Goal: Information Seeking & Learning: Learn about a topic

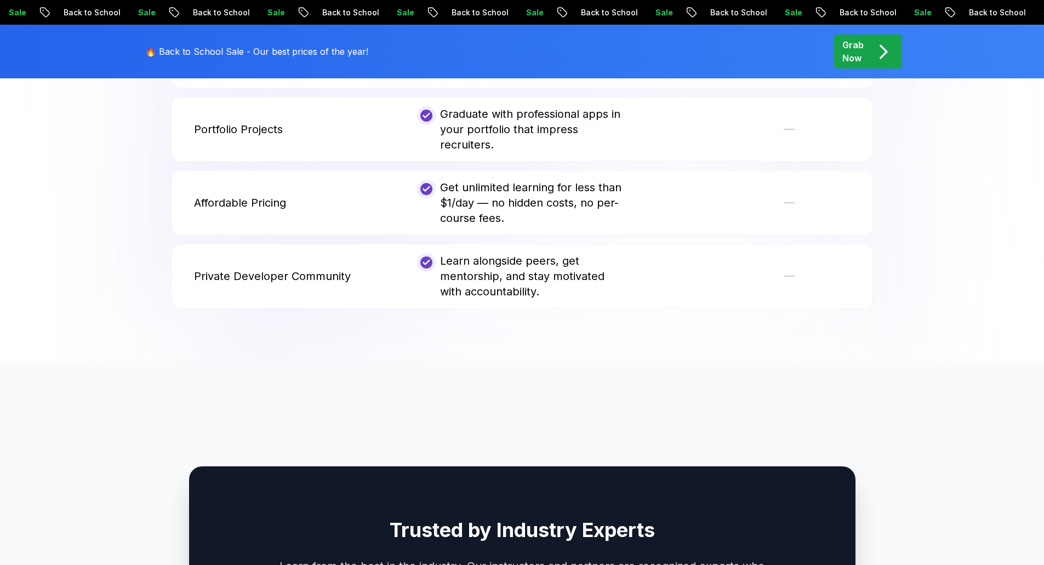
scroll to position [4105, 0]
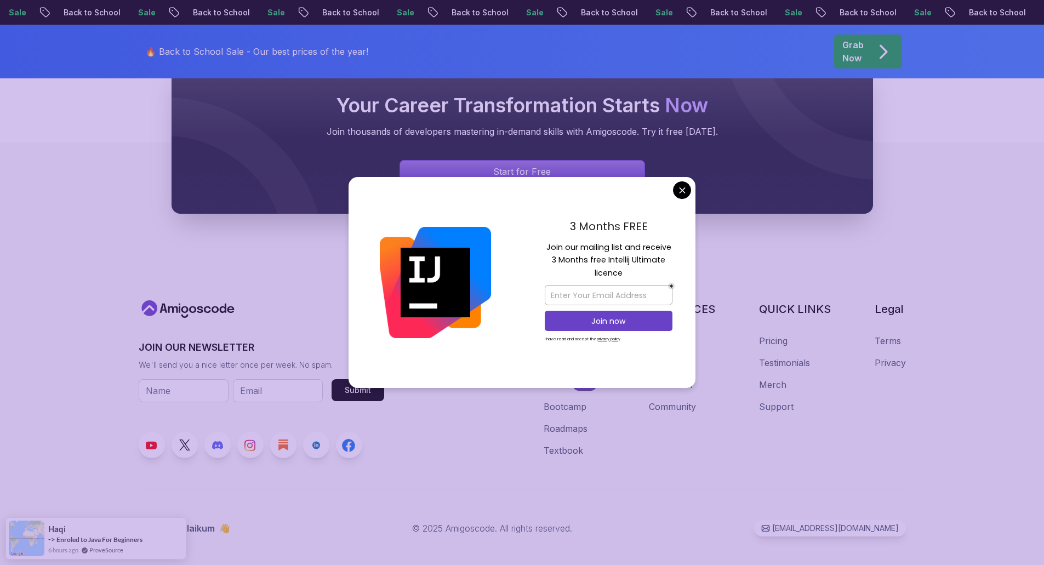
click at [515, 535] on footer "JOIN OUR NEWSLETTER We'll send you a nice letter once per week. No spam. Submit…" at bounding box center [522, 361] width 1044 height 438
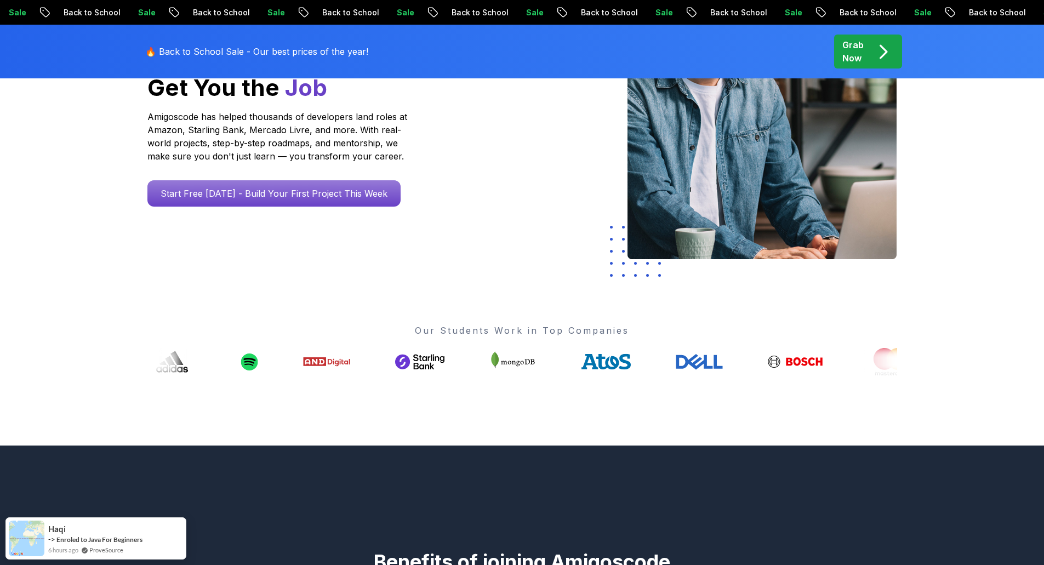
scroll to position [0, 0]
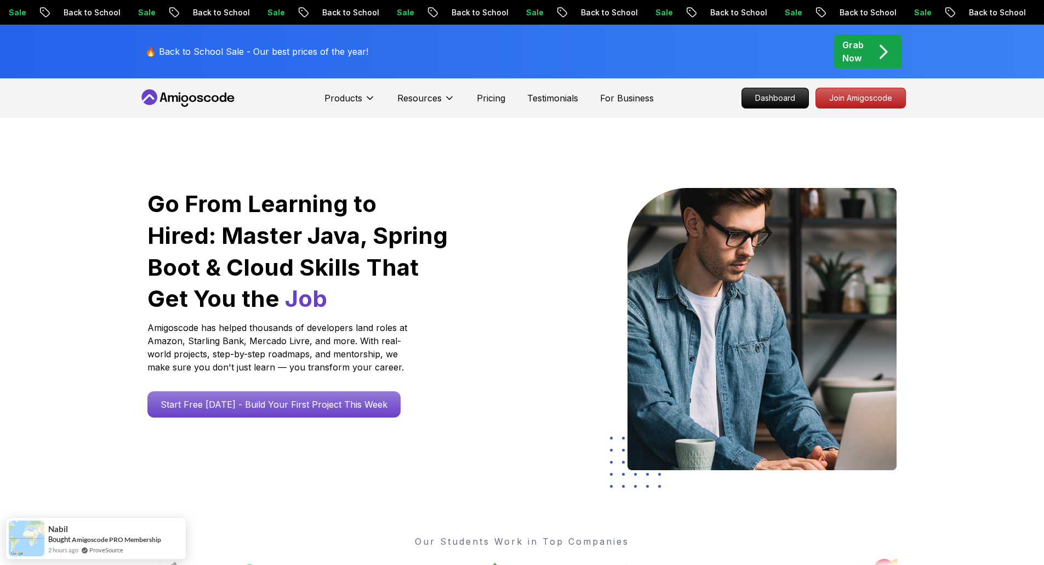
click at [230, 518] on div "Our Students Work in Top Companies" at bounding box center [521, 543] width 749 height 87
click at [492, 101] on p "Pricing" at bounding box center [491, 97] width 28 height 13
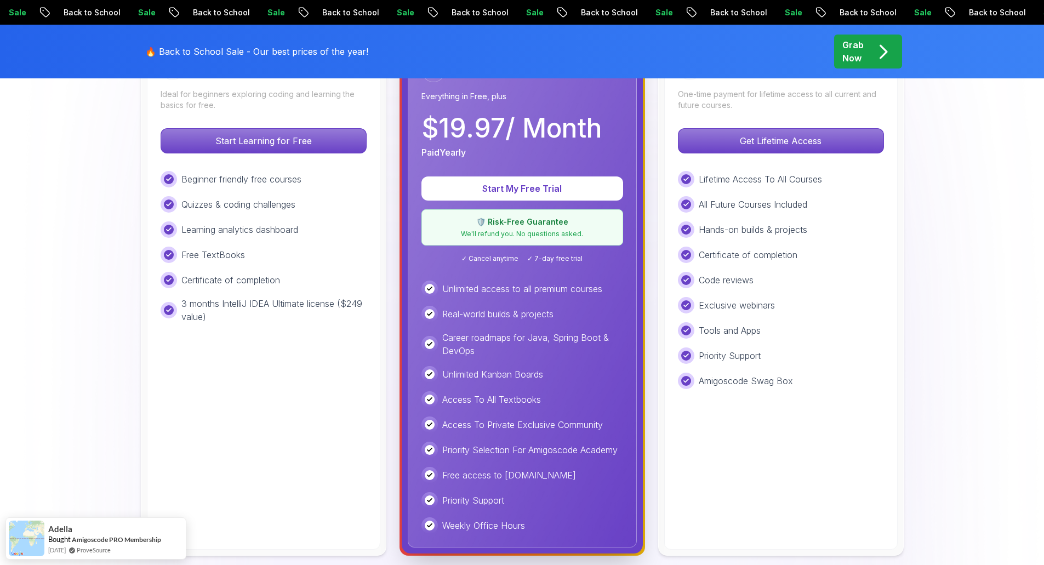
scroll to position [376, 0]
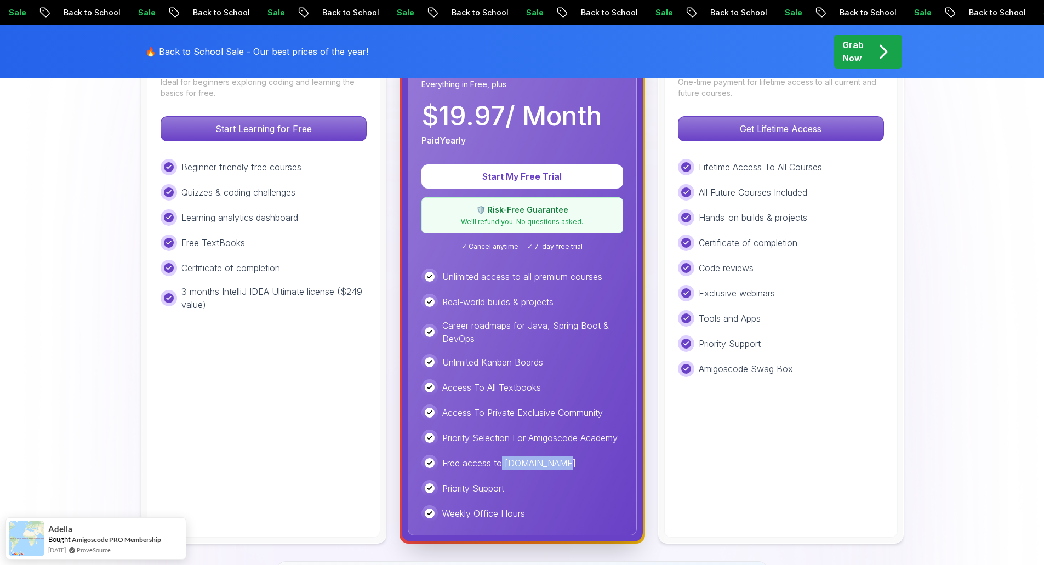
drag, startPoint x: 501, startPoint y: 463, endPoint x: 554, endPoint y: 460, distance: 53.2
click at [554, 460] on div "Free access to [DOMAIN_NAME]" at bounding box center [522, 463] width 202 height 16
copy p "[DOMAIN_NAME]"
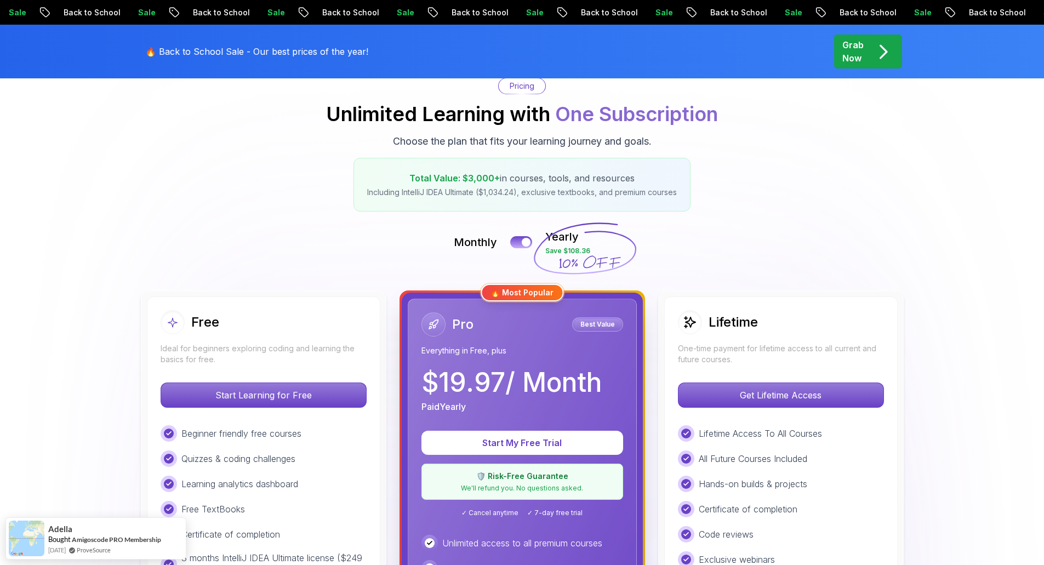
scroll to position [58, 0]
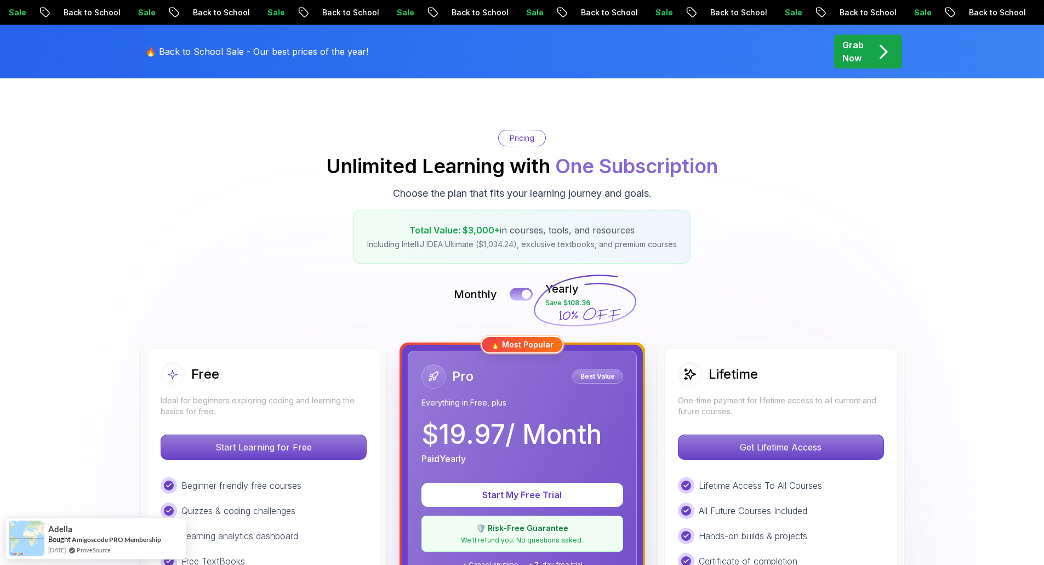
click at [514, 294] on button at bounding box center [521, 294] width 23 height 13
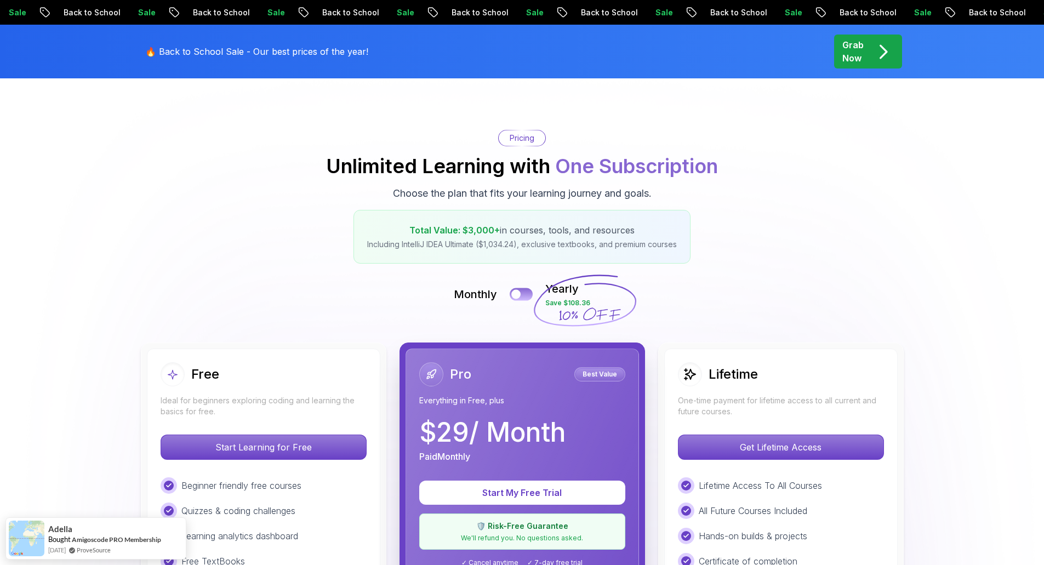
click at [526, 295] on button at bounding box center [521, 294] width 23 height 13
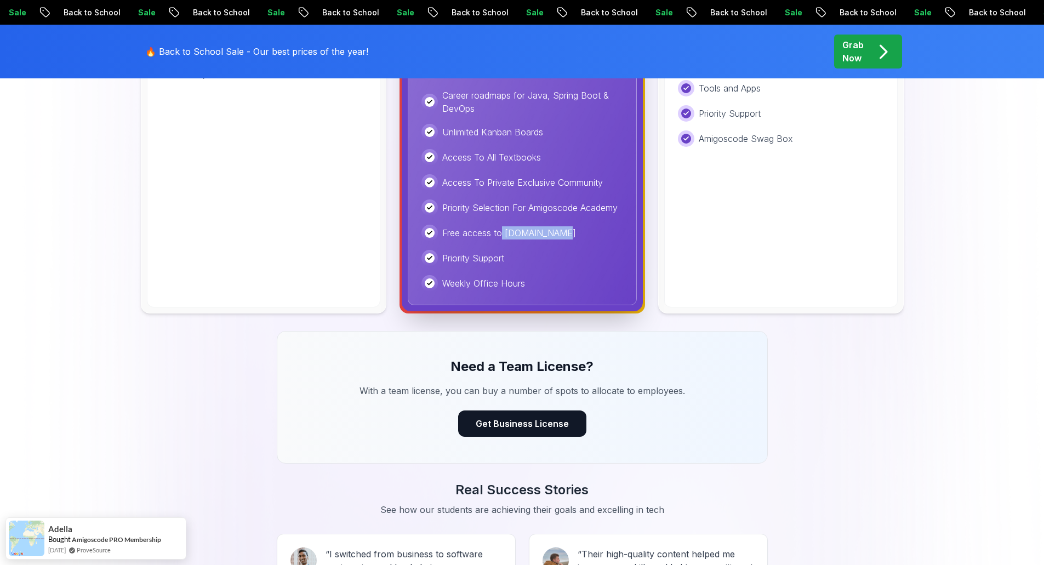
scroll to position [594, 0]
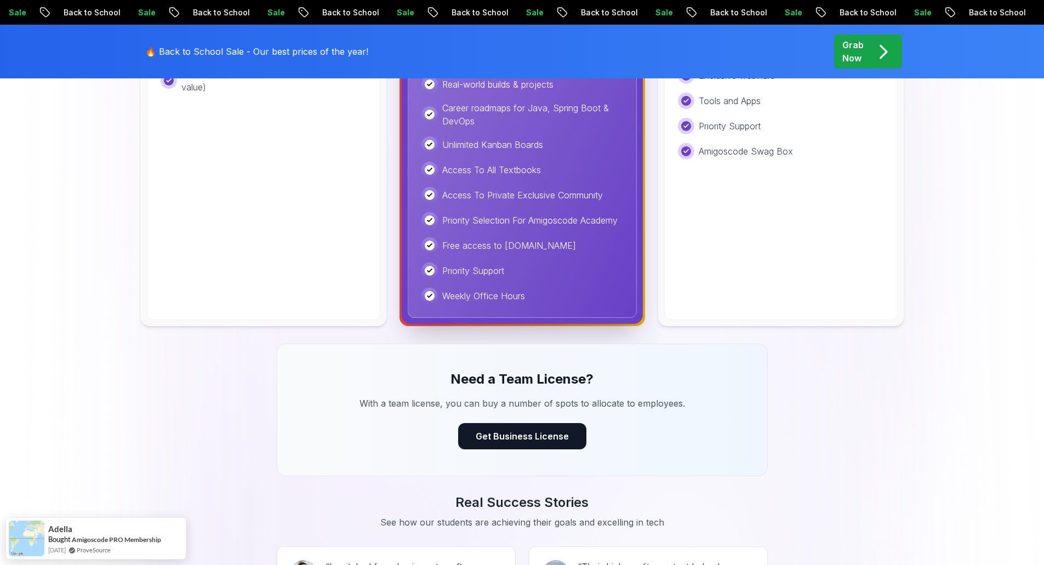
click at [557, 274] on div "Priority Support" at bounding box center [522, 270] width 202 height 16
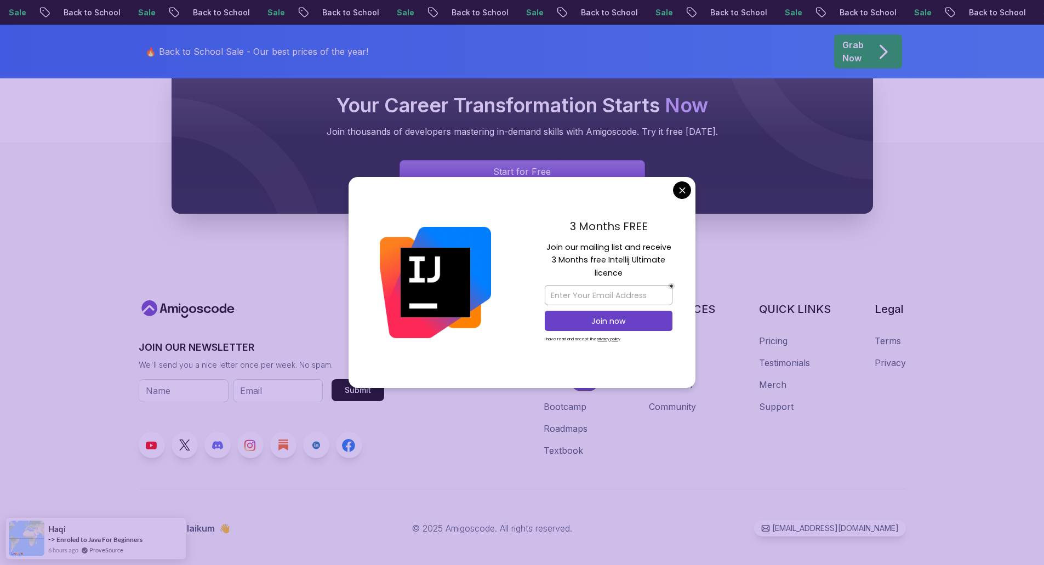
scroll to position [3668, 0]
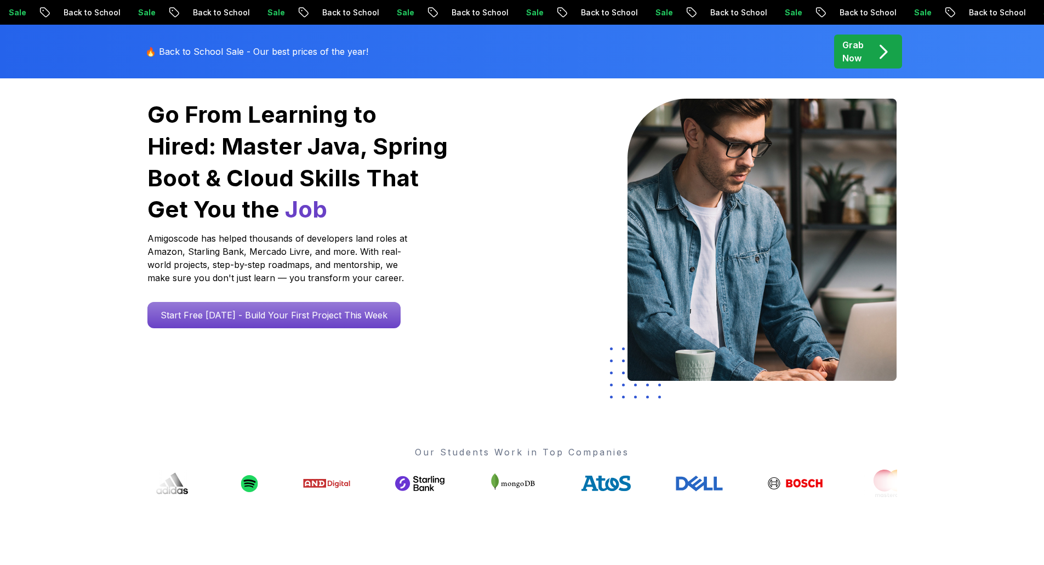
scroll to position [0, 0]
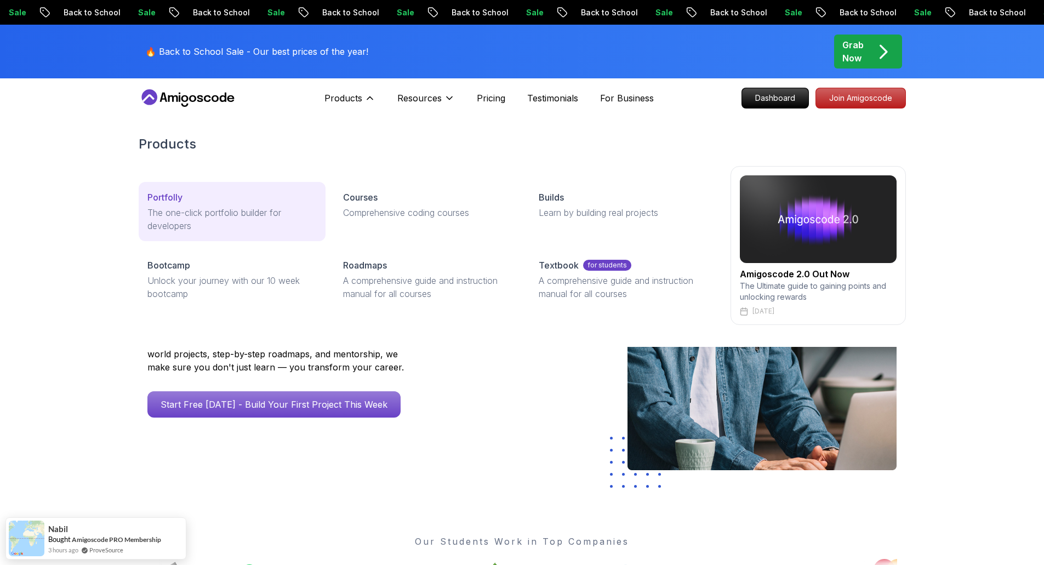
click at [175, 211] on p "The one-click portfolio builder for developers" at bounding box center [231, 219] width 169 height 26
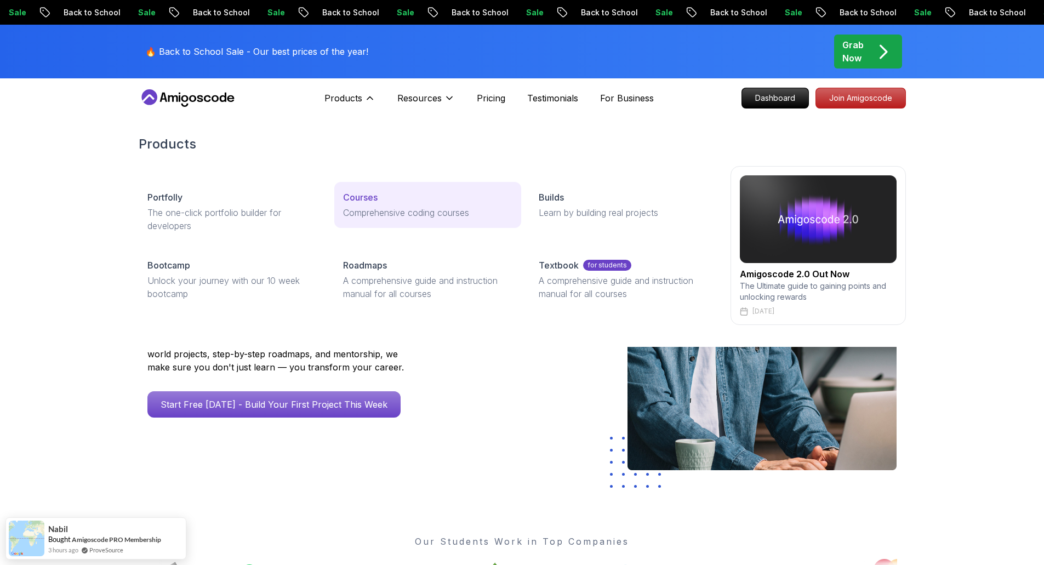
click at [364, 198] on p "Courses" at bounding box center [360, 197] width 35 height 13
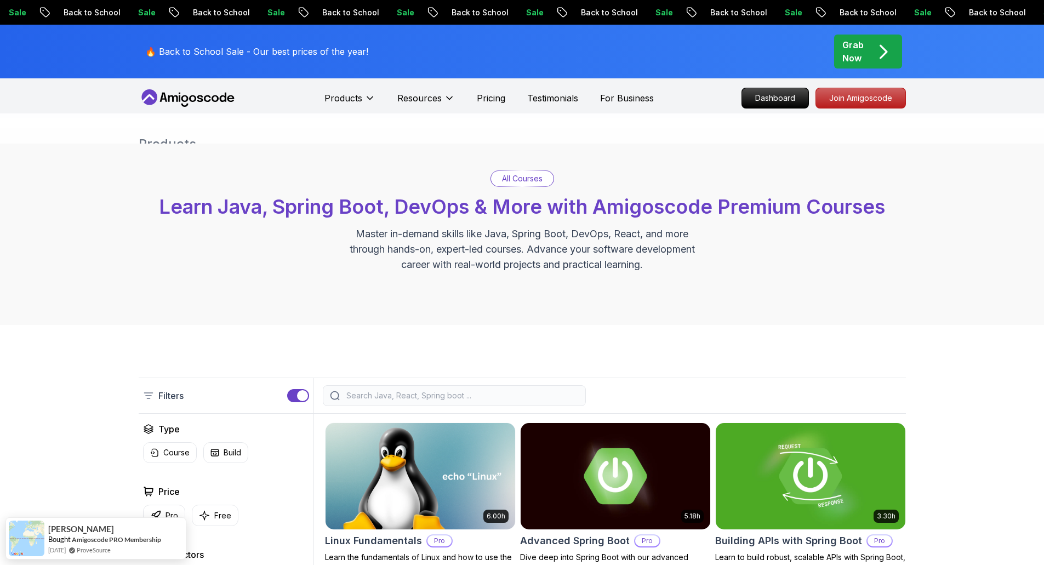
click at [220, 99] on icon at bounding box center [222, 97] width 7 height 9
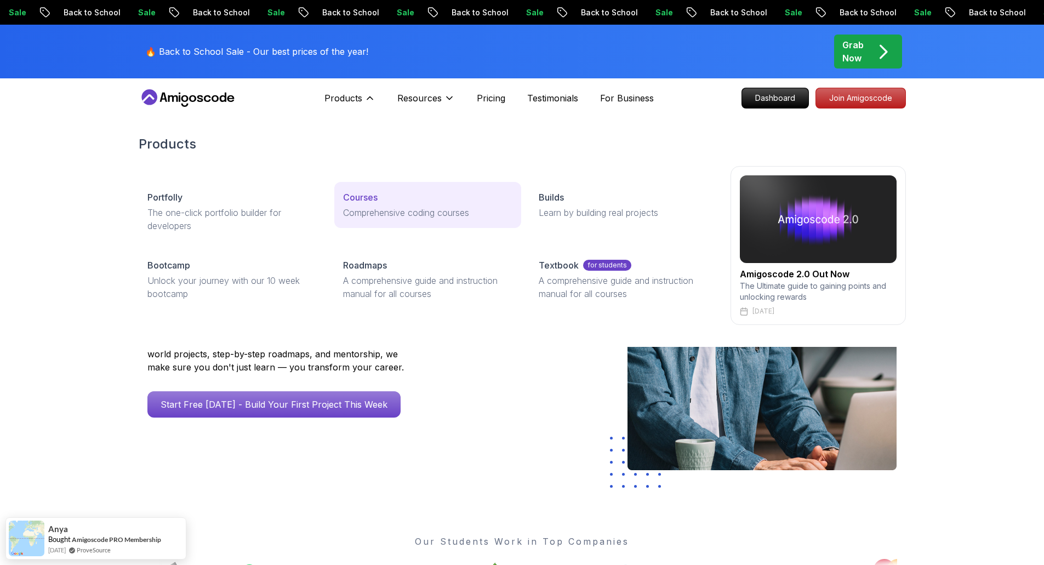
click at [394, 202] on div "Courses" at bounding box center [427, 197] width 169 height 13
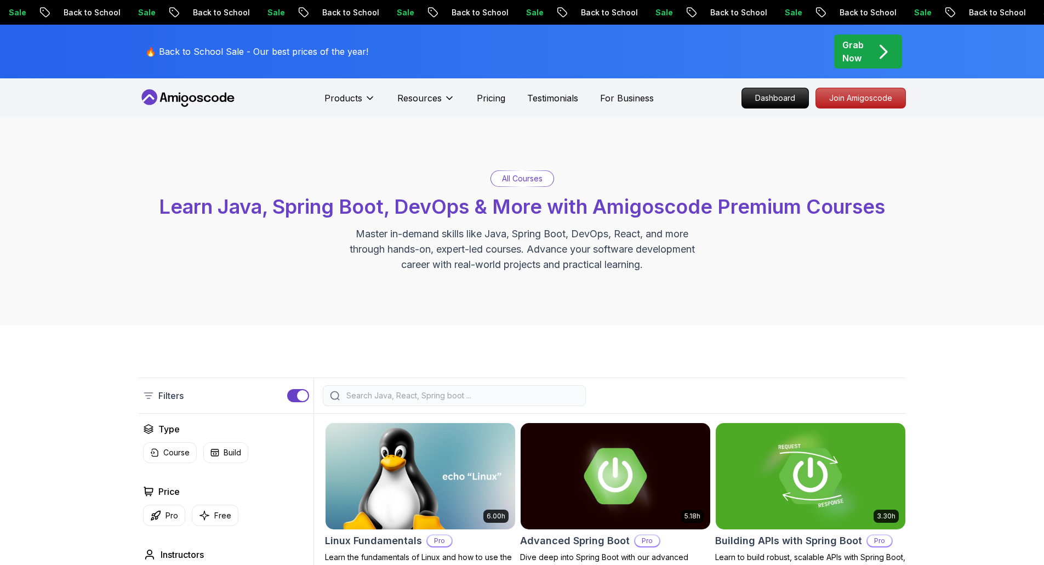
scroll to position [226, 0]
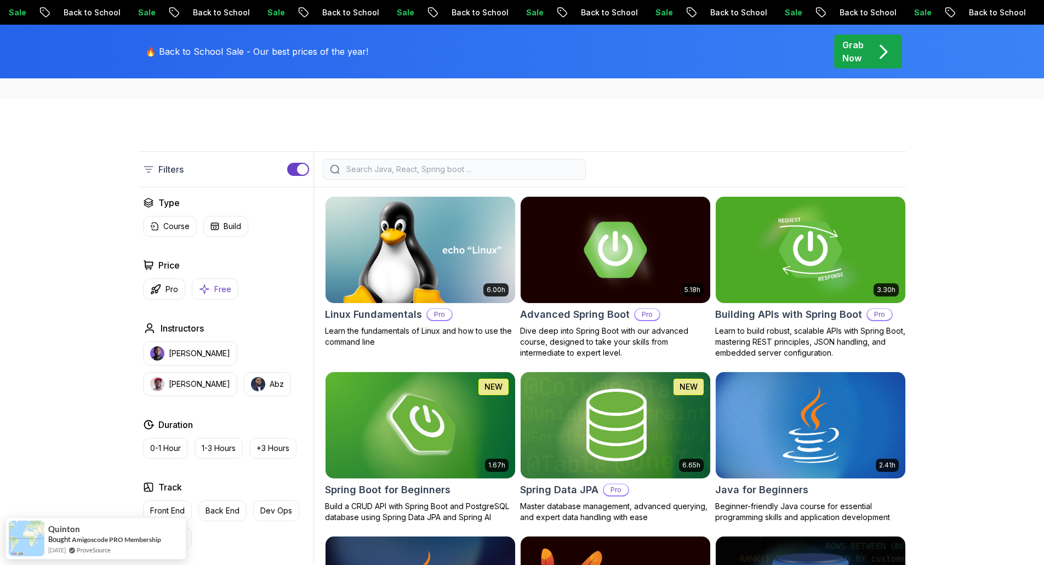
click at [203, 291] on icon "button" at bounding box center [204, 289] width 11 height 12
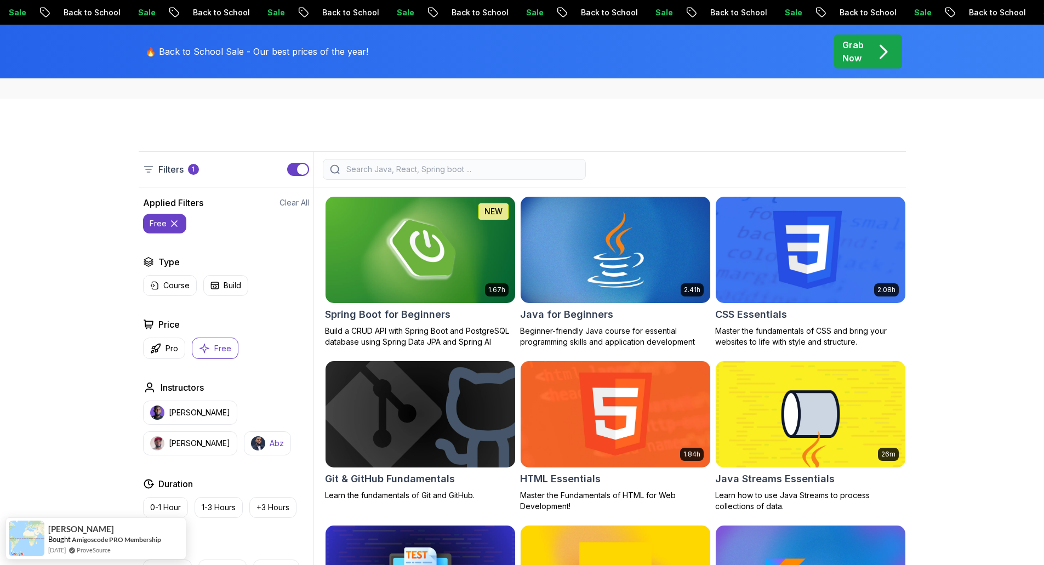
click at [251, 444] on img "button" at bounding box center [258, 443] width 14 height 14
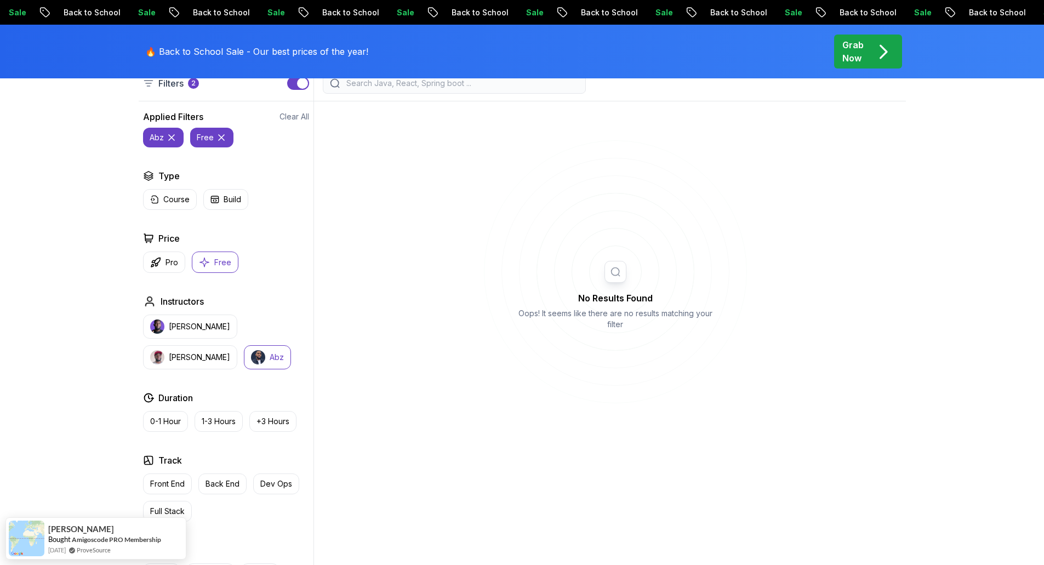
scroll to position [379, 0]
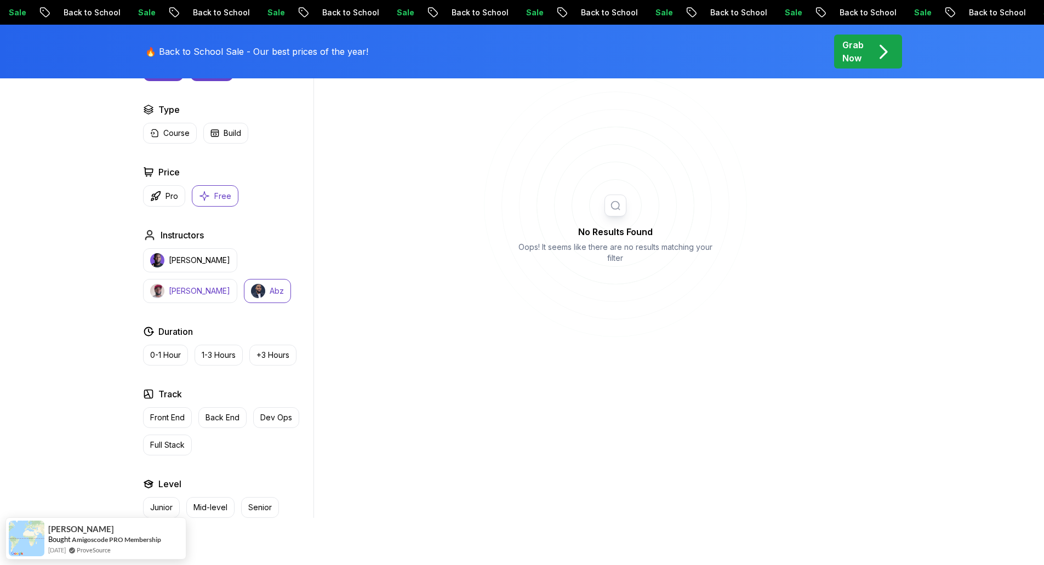
click at [230, 285] on p "Richard" at bounding box center [199, 290] width 61 height 11
click at [190, 260] on p "Nelson Djalo" at bounding box center [199, 260] width 61 height 11
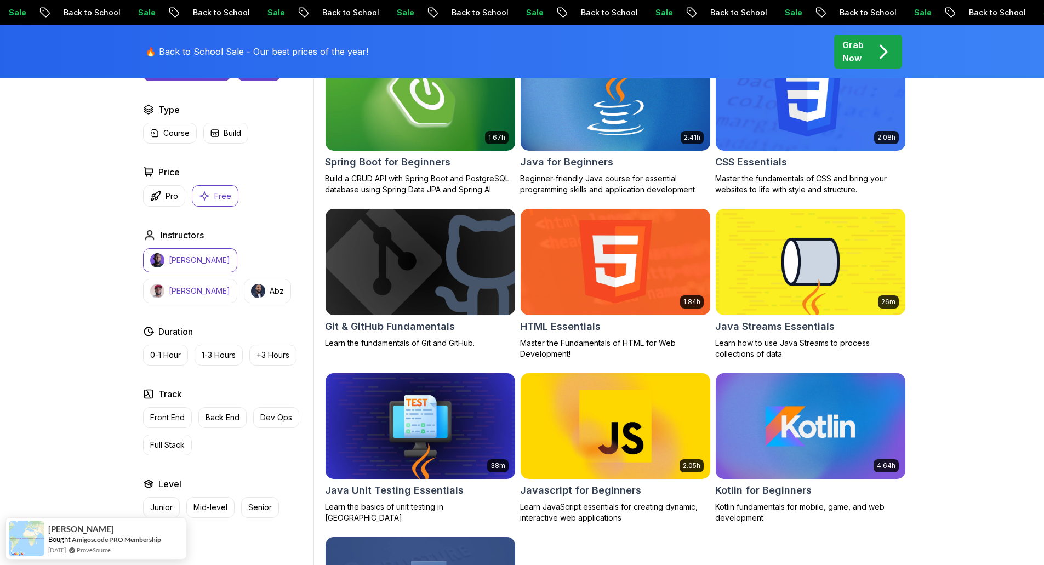
click at [230, 285] on p "Richard" at bounding box center [199, 290] width 61 height 11
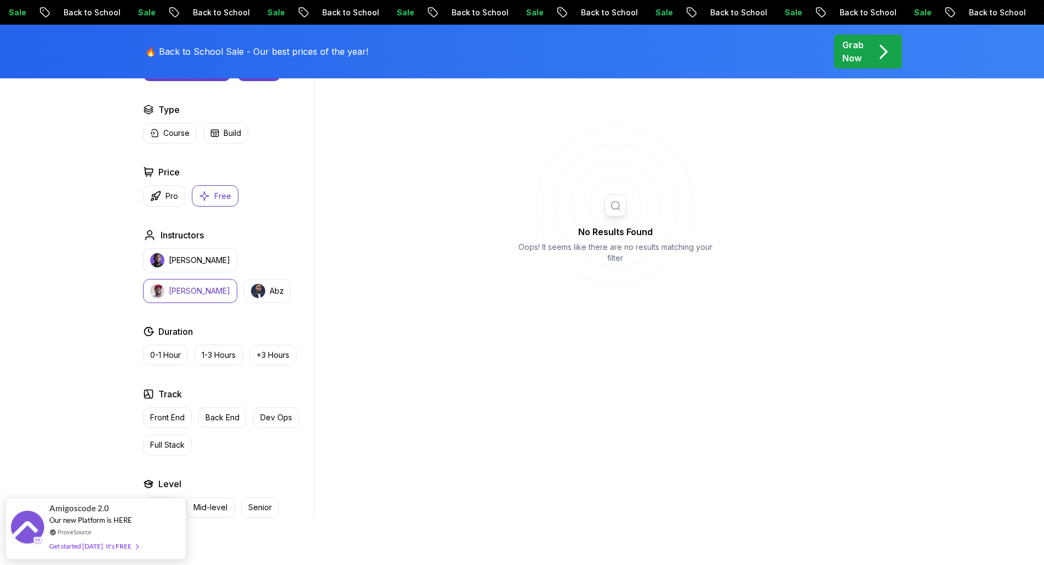
scroll to position [315, 0]
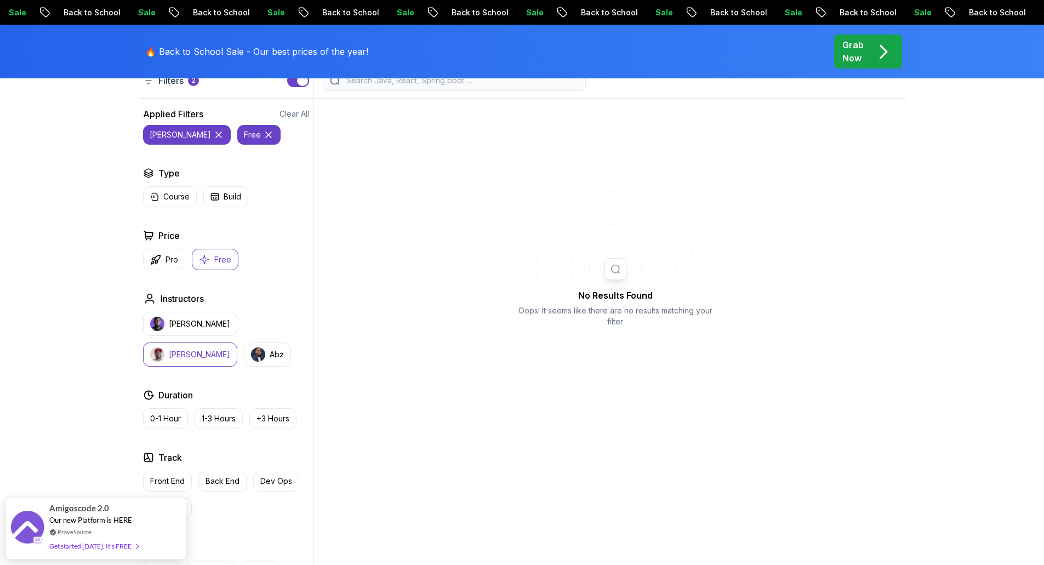
click at [263, 135] on icon at bounding box center [268, 134] width 11 height 11
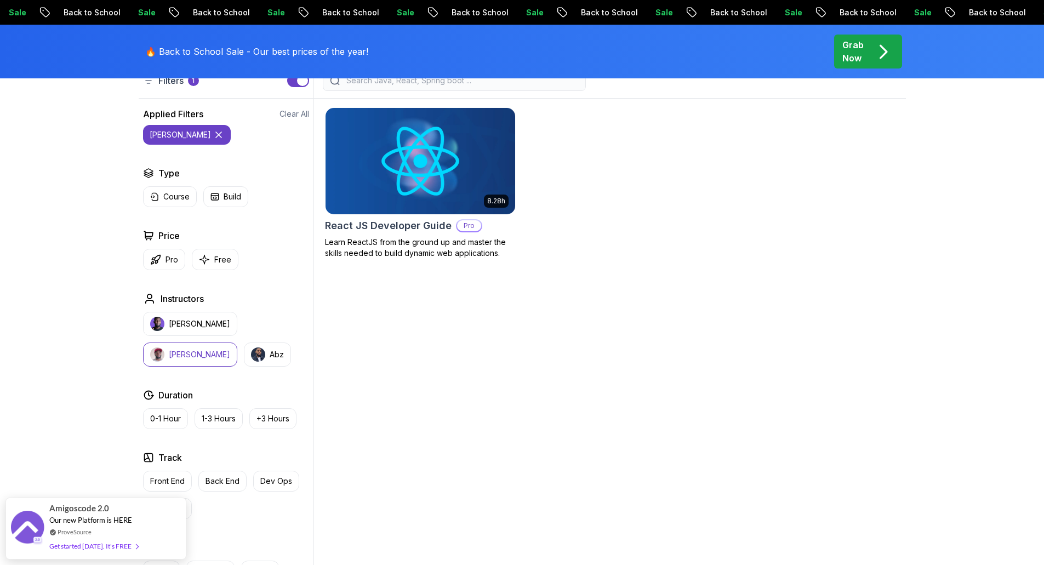
click at [216, 136] on icon at bounding box center [218, 134] width 5 height 5
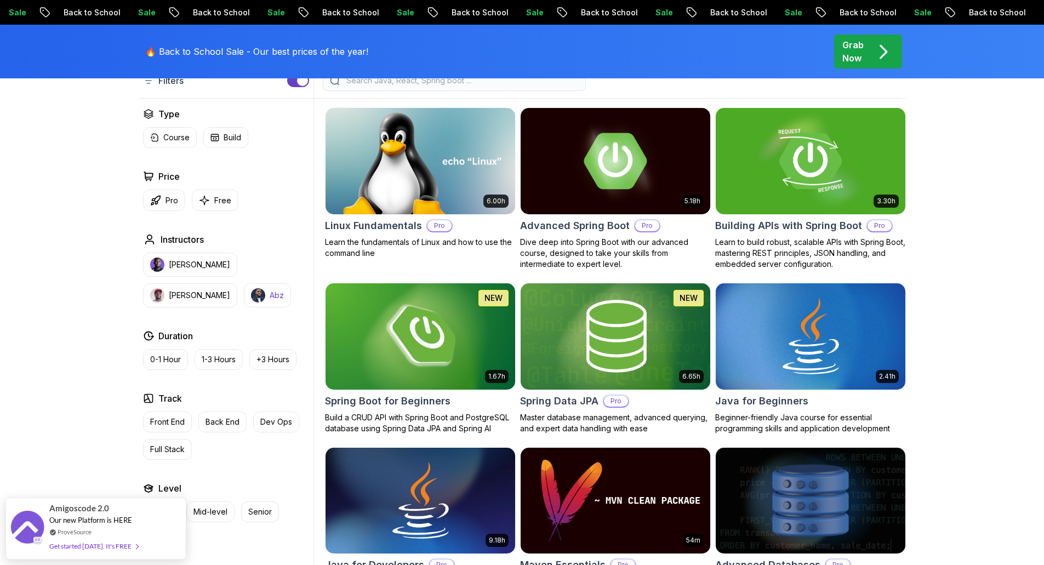
drag, startPoint x: 129, startPoint y: 307, endPoint x: 166, endPoint y: 304, distance: 36.9
click at [244, 304] on button "Abz" at bounding box center [267, 295] width 47 height 24
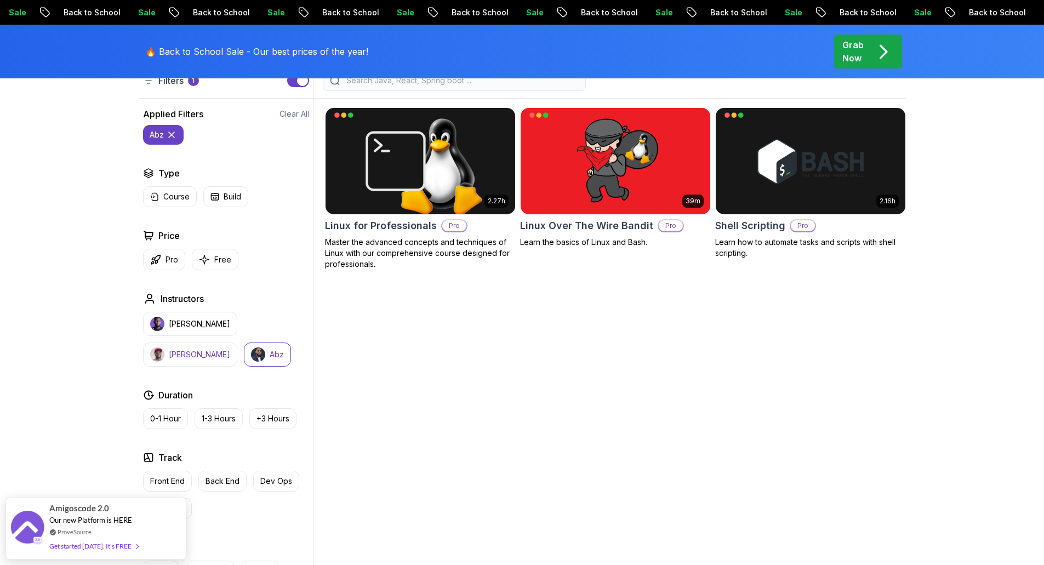
click at [237, 342] on button "Richard" at bounding box center [190, 354] width 94 height 24
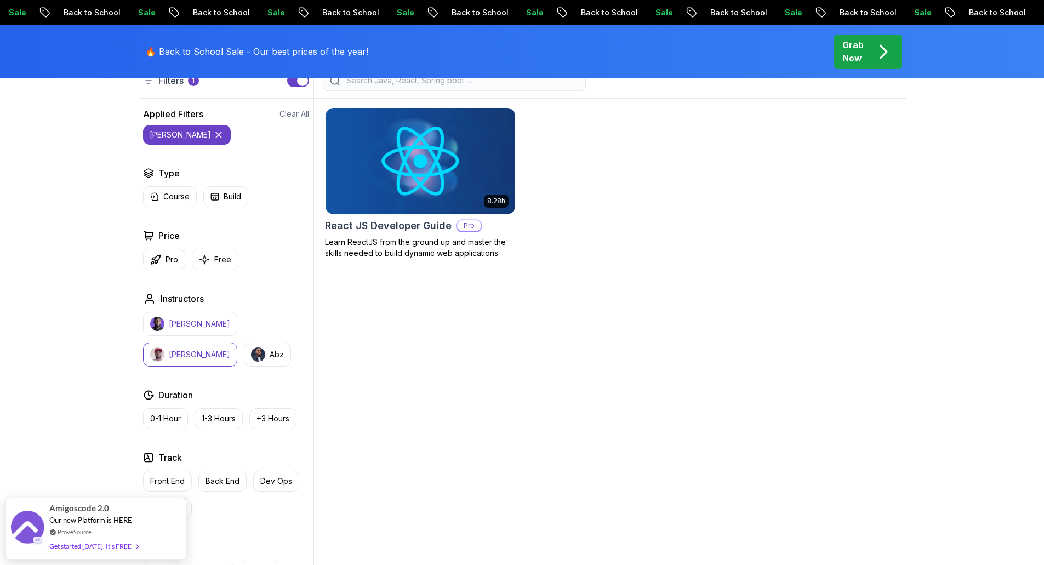
click at [188, 320] on p "Nelson Djalo" at bounding box center [199, 323] width 61 height 11
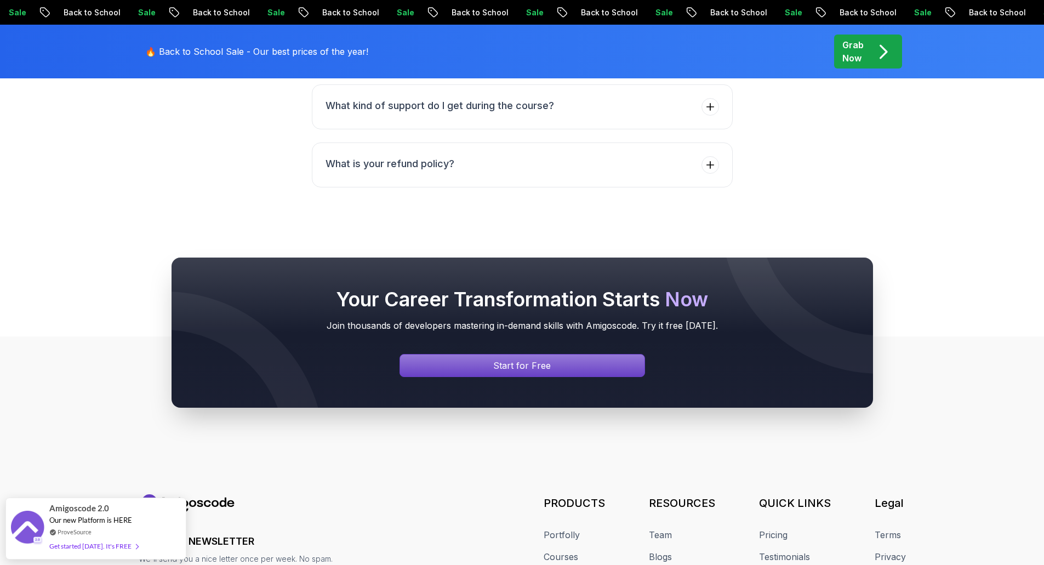
scroll to position [4493, 0]
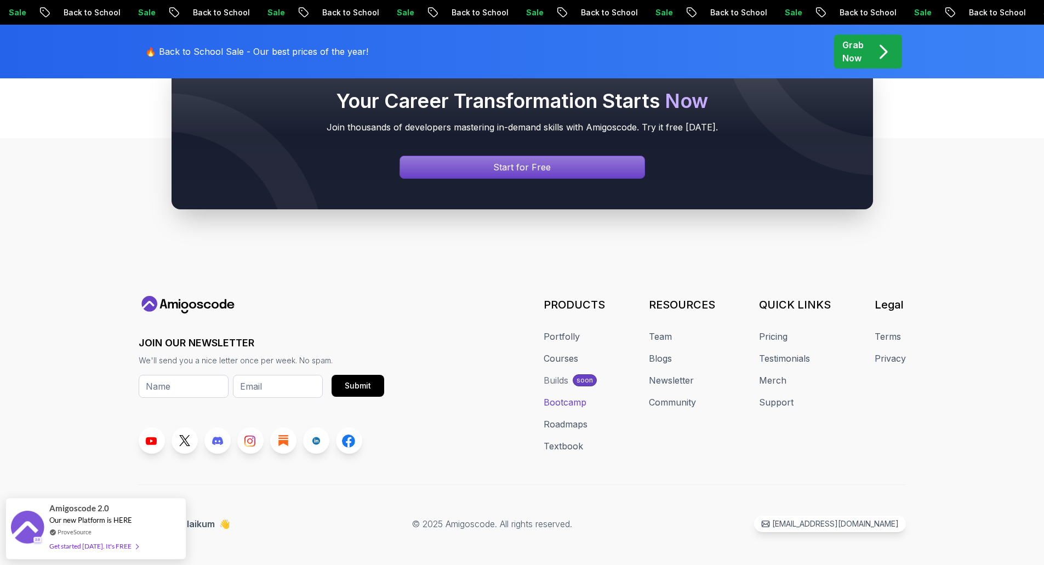
click at [570, 396] on link "Bootcamp" at bounding box center [564, 402] width 43 height 13
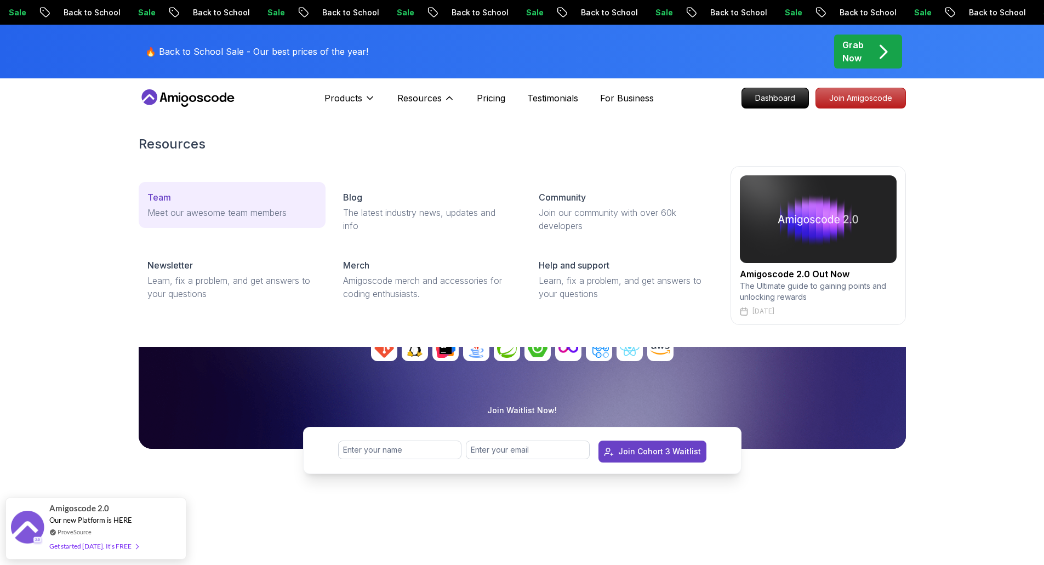
click at [238, 213] on p "Meet our awesome team members" at bounding box center [231, 212] width 169 height 13
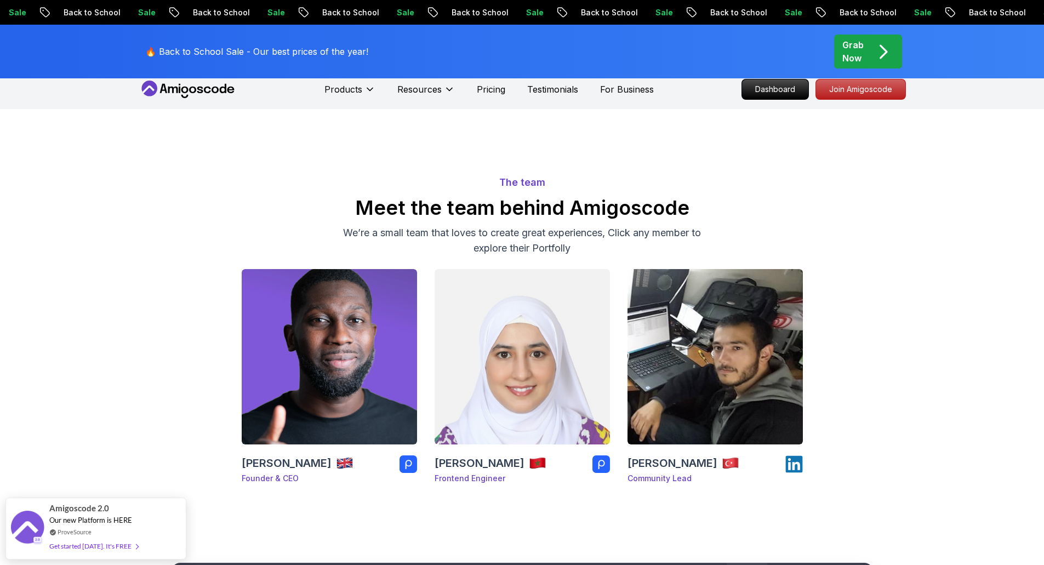
scroll to position [4, 0]
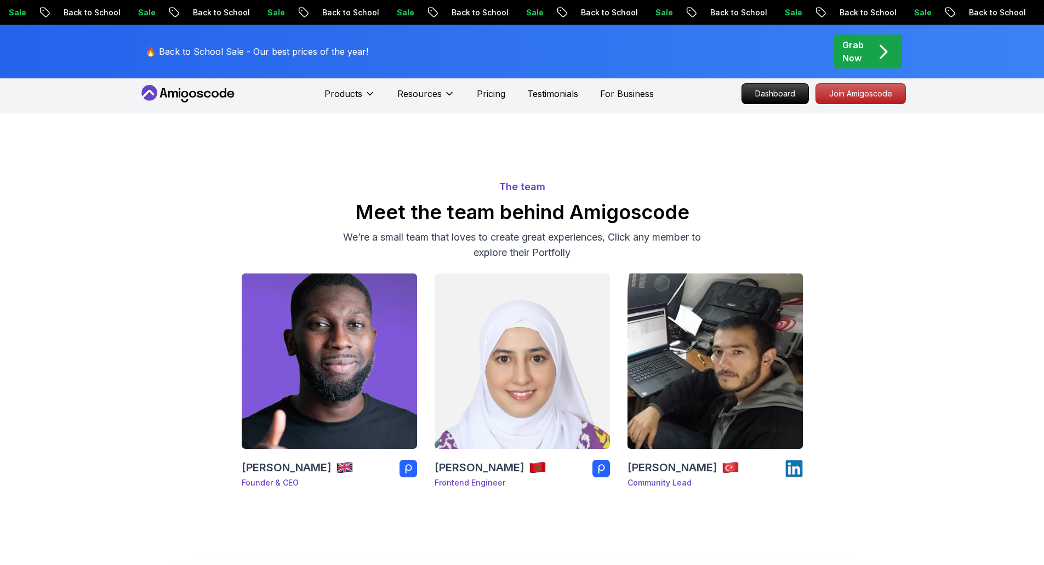
click at [739, 323] on img at bounding box center [715, 361] width 184 height 184
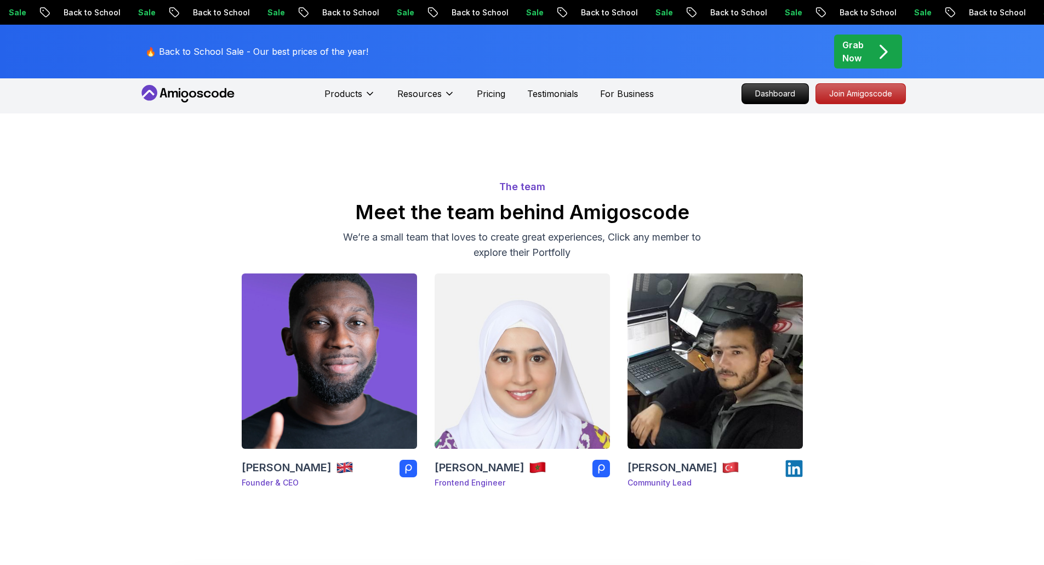
click at [318, 366] on img at bounding box center [329, 361] width 184 height 184
